Goal: Task Accomplishment & Management: Use online tool/utility

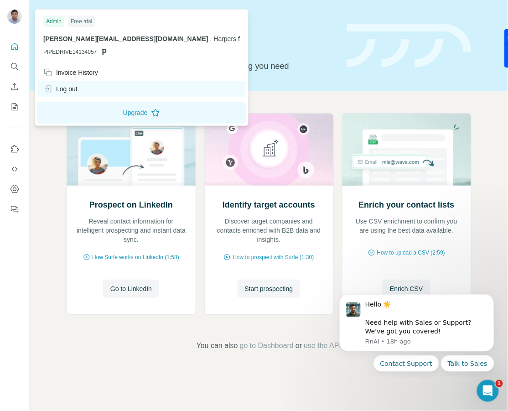
click at [75, 86] on div "Log out" at bounding box center [60, 88] width 34 height 9
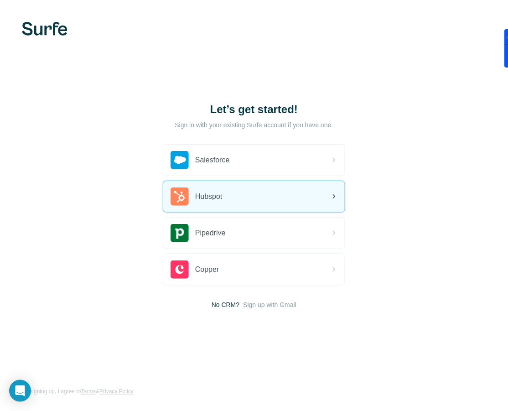
click at [252, 199] on div "Hubspot" at bounding box center [253, 196] width 181 height 31
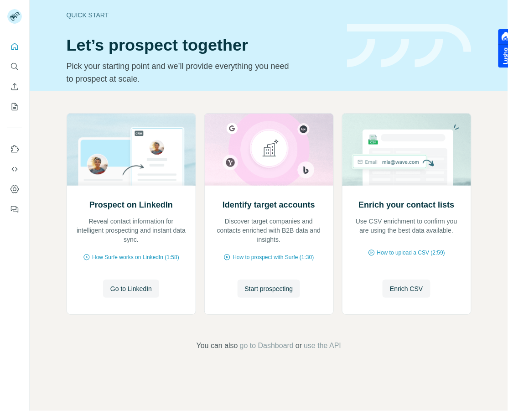
click at [268, 44] on h1 "Let’s prospect together" at bounding box center [201, 45] width 269 height 18
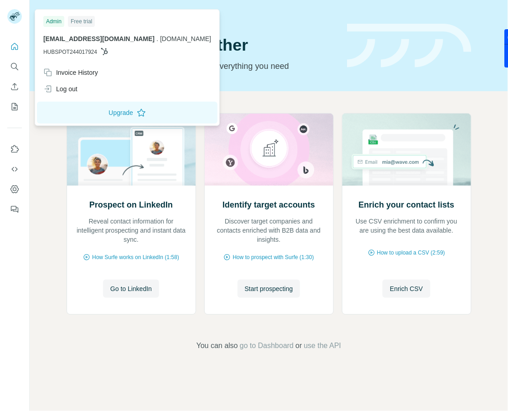
click at [332, 62] on div "Quick start Let’s prospect together Pick your starting point and we’ll provide …" at bounding box center [201, 45] width 269 height 79
